Goal: Find contact information: Find contact information

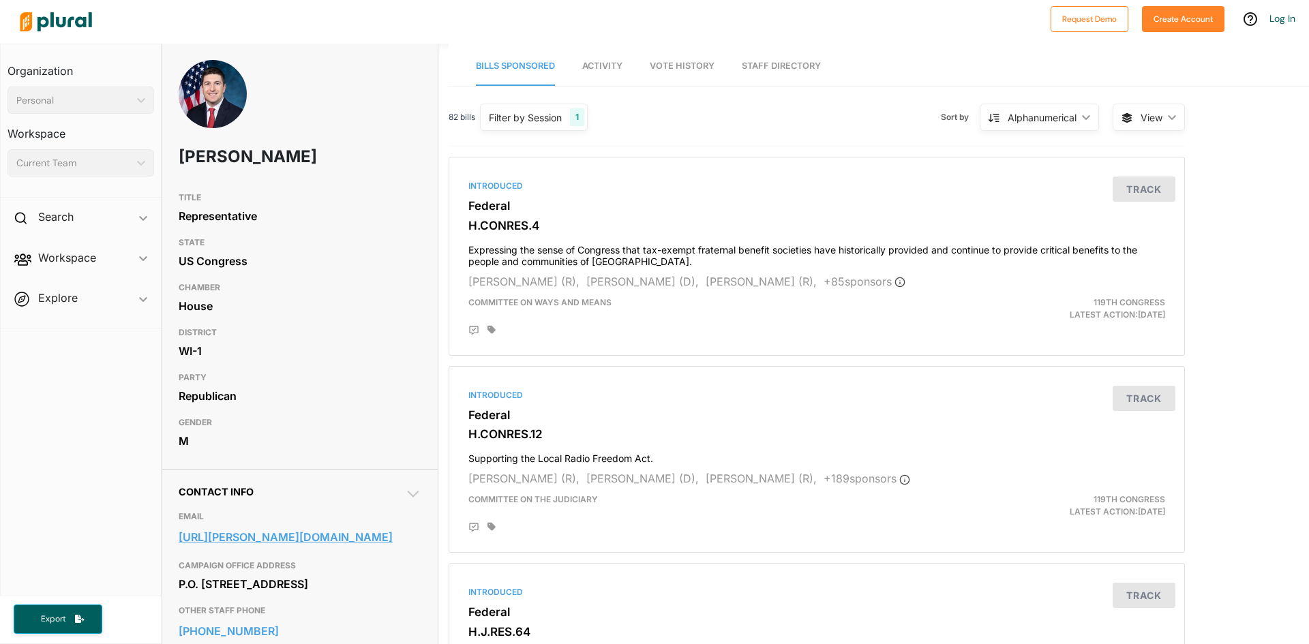
click at [261, 542] on link "https://steil.house.gov/address_authentication?form=/contact/email-me" at bounding box center [300, 537] width 243 height 20
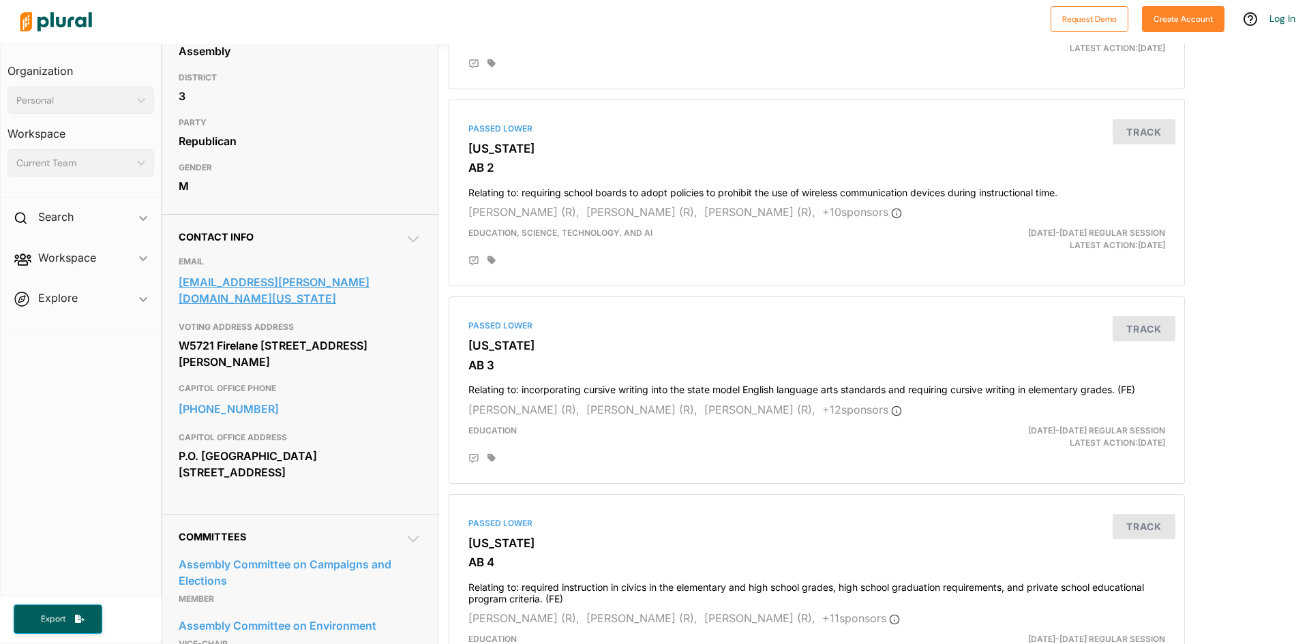
scroll to position [254, 0]
click at [346, 281] on link "rep.tusler@legis.wisconsin.gov" at bounding box center [300, 291] width 243 height 37
click at [207, 277] on link "rep.tusler@legis.wisconsin.gov" at bounding box center [300, 291] width 243 height 37
drag, startPoint x: 177, startPoint y: 281, endPoint x: 355, endPoint y: 284, distance: 178.0
click at [355, 284] on div "Contact Info EMAIL rep.tusler@legis.wisconsin.gov VOTING ADDRESS ADDRESS W5721 …" at bounding box center [299, 365] width 275 height 300
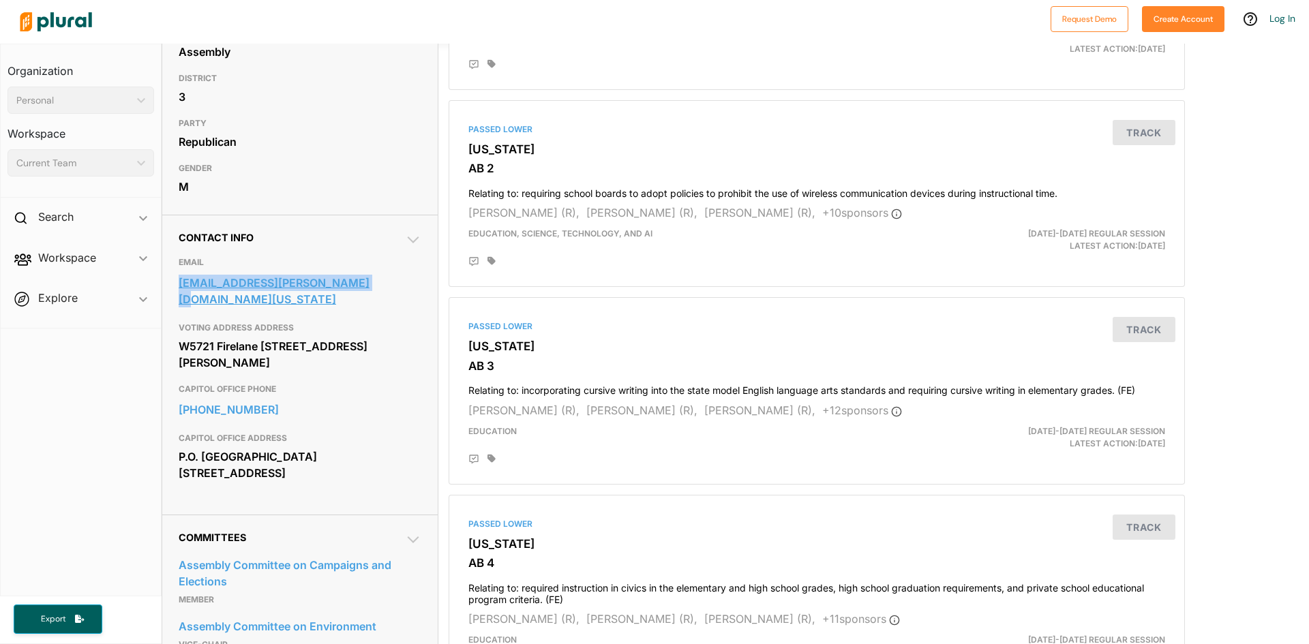
copy link "rep.tusler@legis.wisconsin.gov"
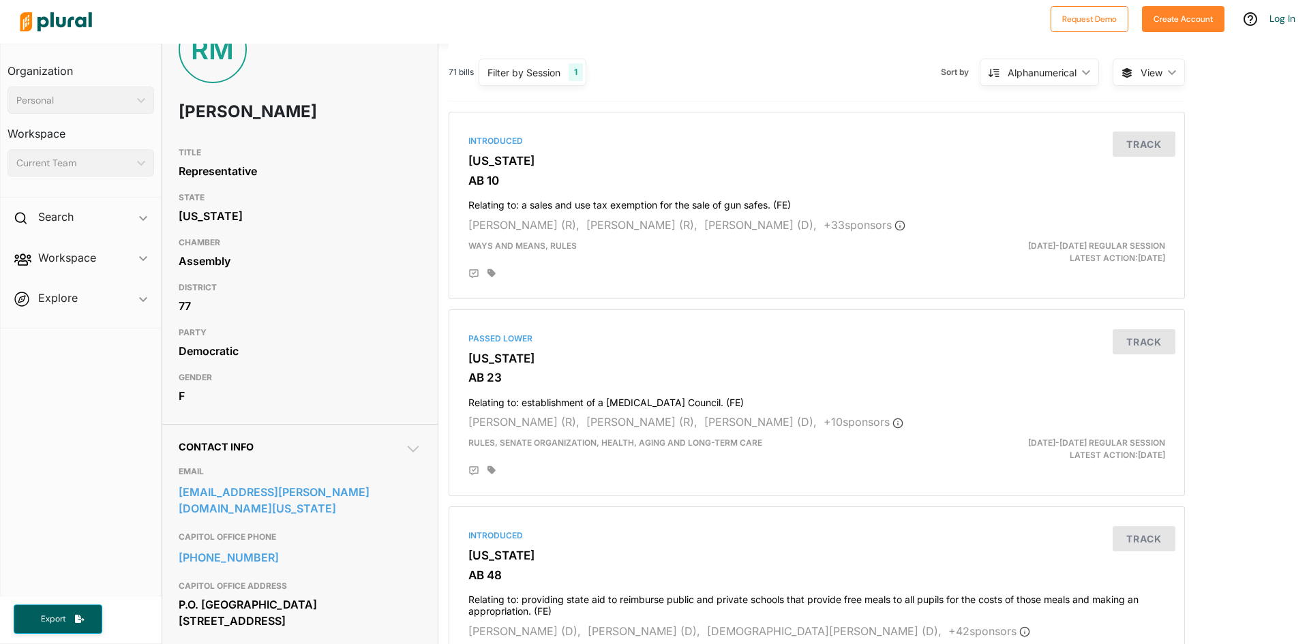
scroll to position [48, 0]
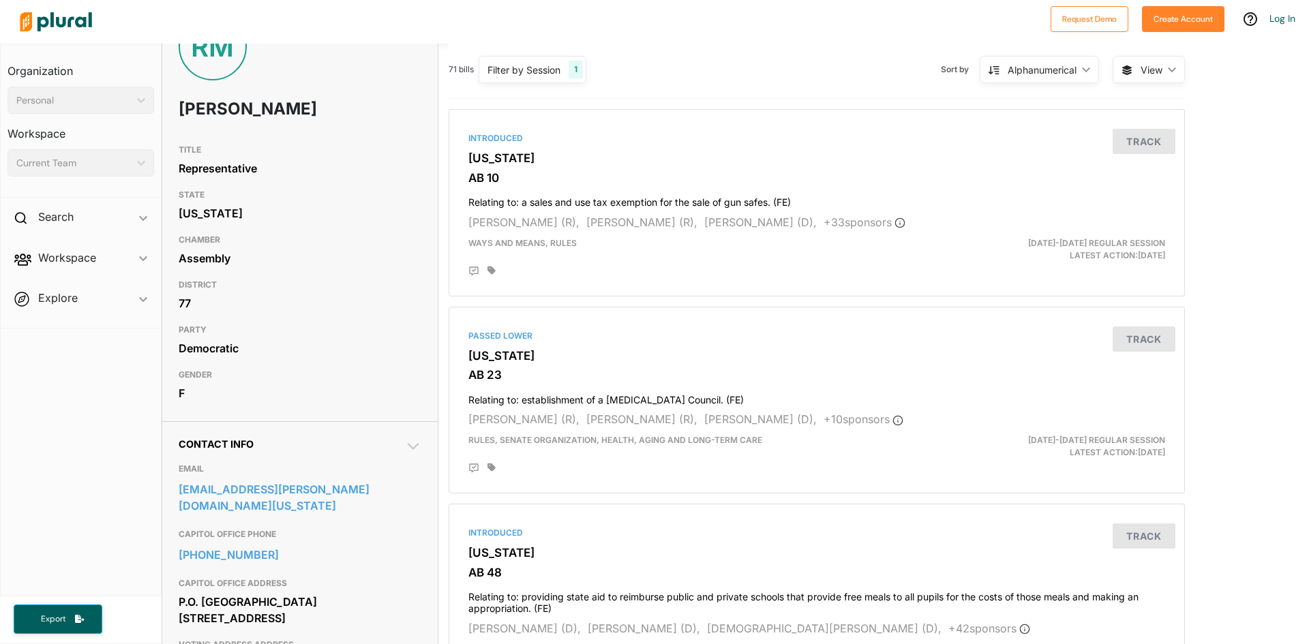
click at [171, 490] on div "Contact Info EMAIL [EMAIL_ADDRESS][PERSON_NAME][DOMAIN_NAME][US_STATE] CAPITOL …" at bounding box center [299, 563] width 275 height 284
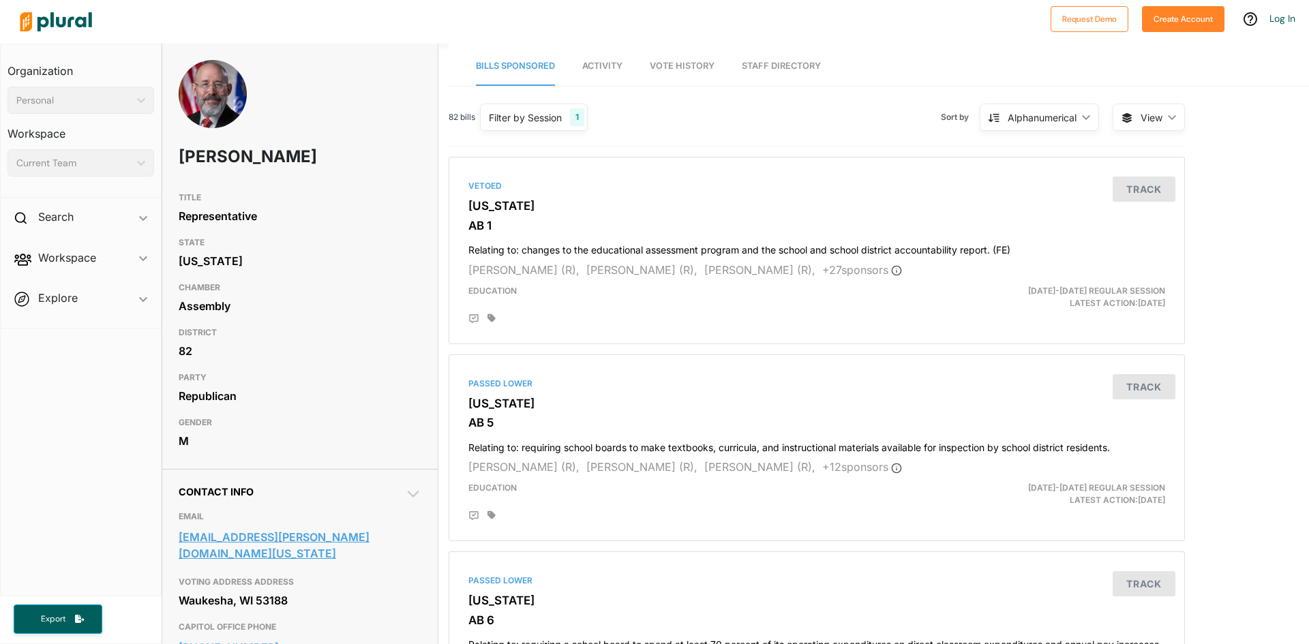
click at [333, 534] on link "rep.allen@legis.wisconsin.gov" at bounding box center [300, 545] width 243 height 37
click at [58, 212] on h2 "Search" at bounding box center [55, 216] width 35 height 15
click at [89, 251] on h4 "Bills" at bounding box center [84, 248] width 126 height 13
click at [12, 227] on div "Search ic_keyboard_arrow_down" at bounding box center [81, 219] width 160 height 37
click at [16, 213] on icon at bounding box center [20, 218] width 12 height 12
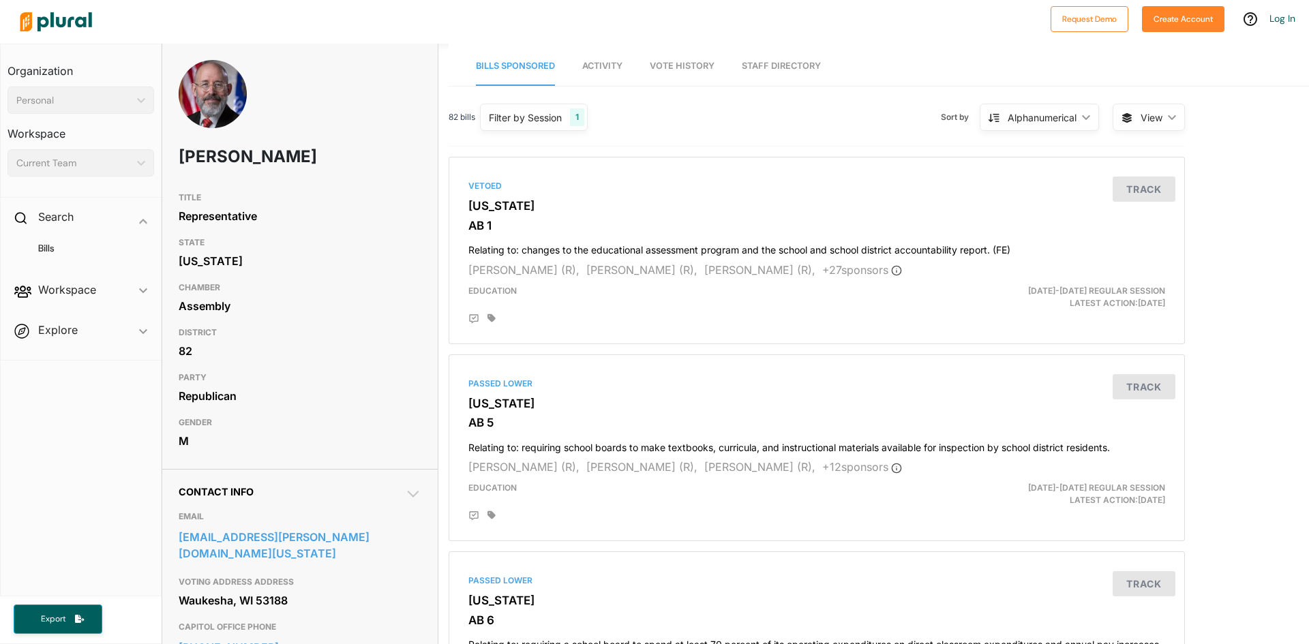
click at [115, 108] on div "Personal ic_keyboard_arrow_down" at bounding box center [81, 100] width 147 height 27
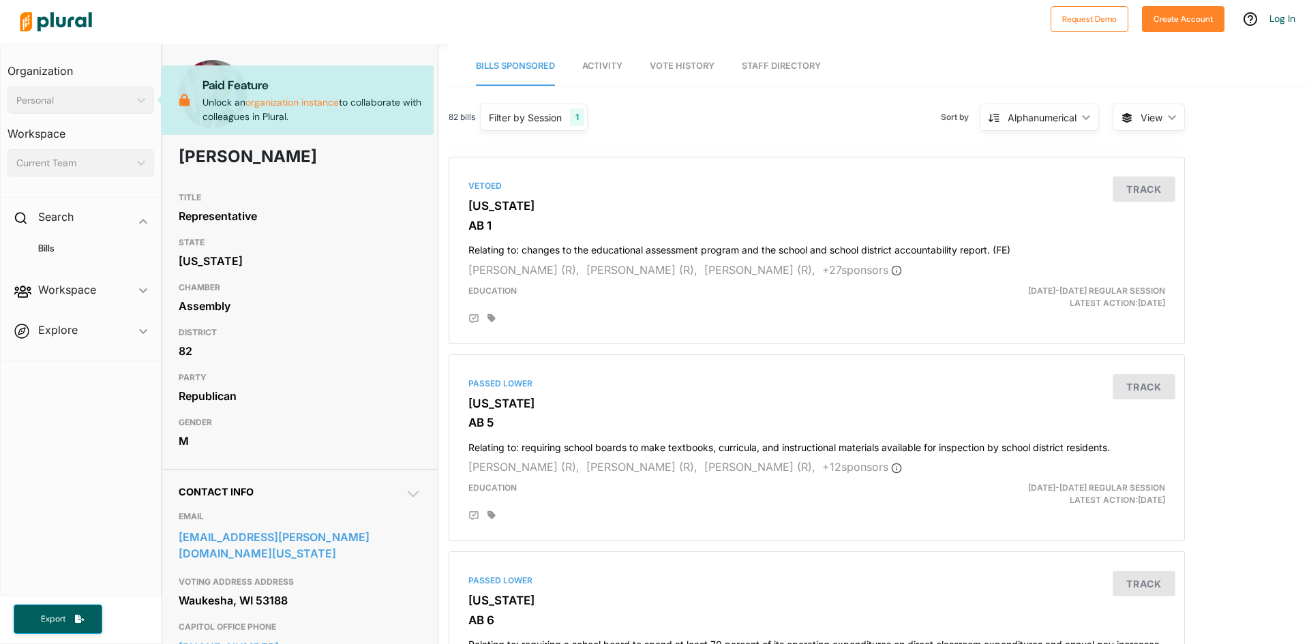
click at [115, 108] on div "Personal ic_keyboard_arrow_down" at bounding box center [81, 100] width 147 height 27
